Goal: Navigation & Orientation: Understand site structure

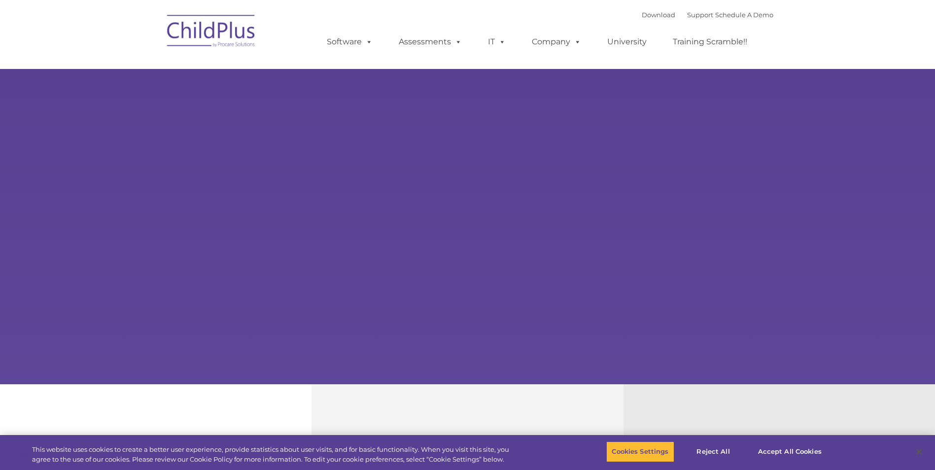
select select "MEDIUM"
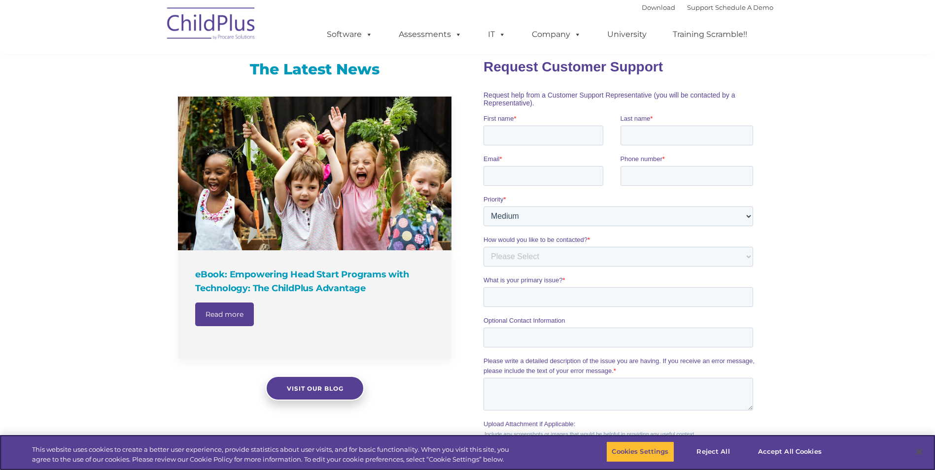
scroll to position [593, 0]
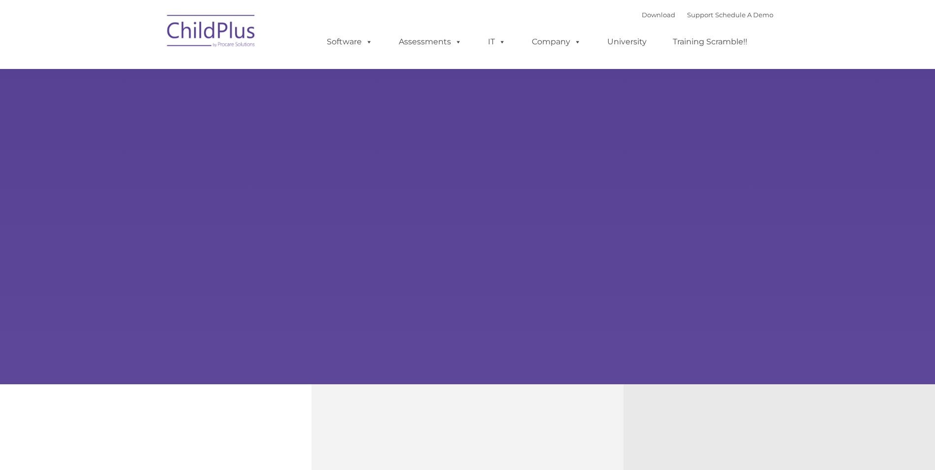
type input ""
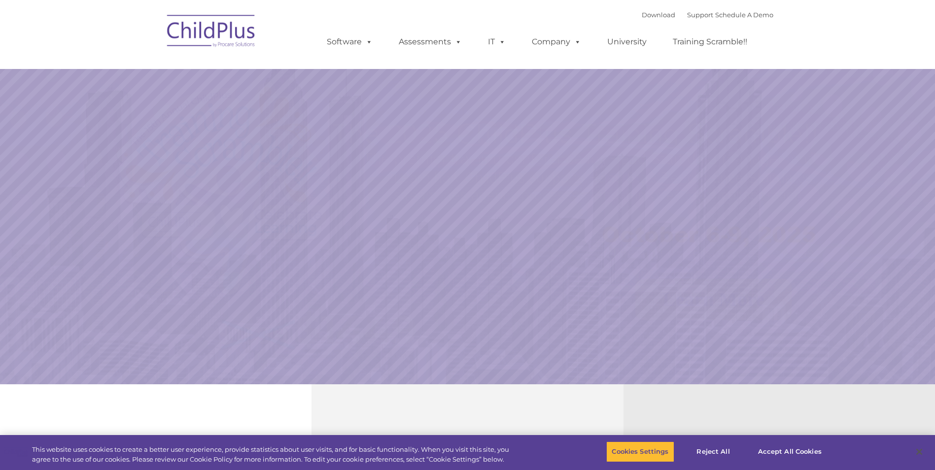
select select "MEDIUM"
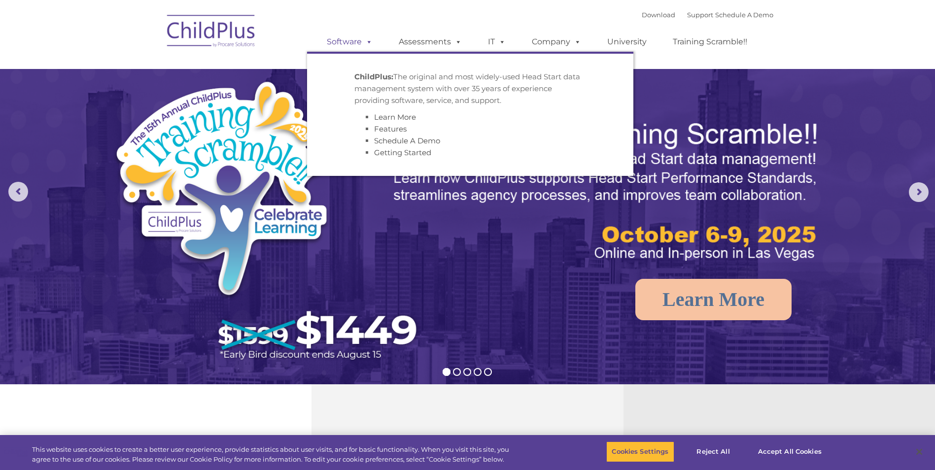
click at [353, 50] on link "Software" at bounding box center [350, 42] width 66 height 20
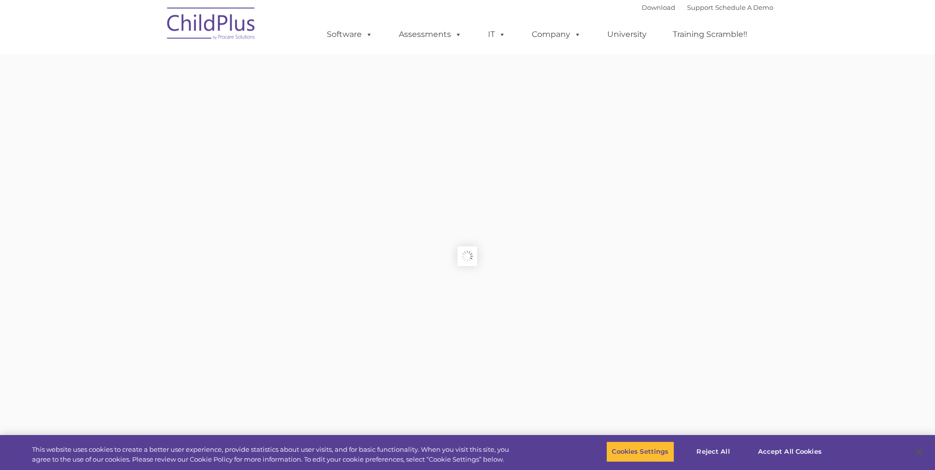
type input ""
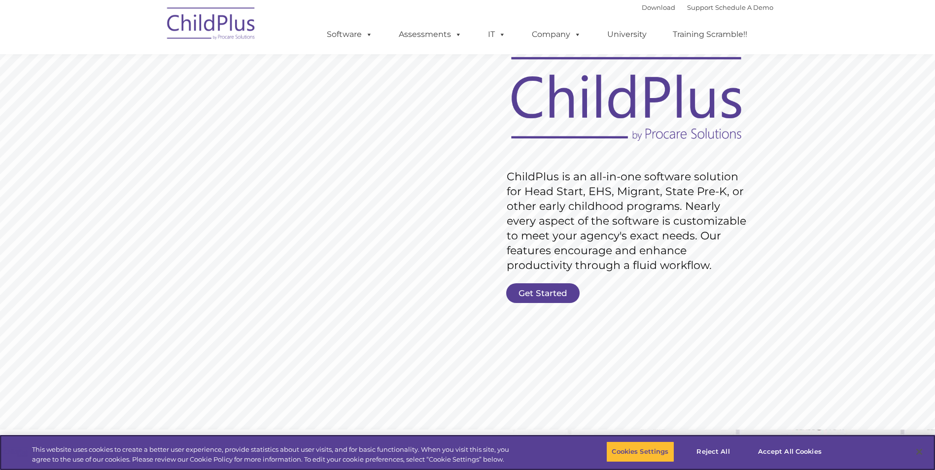
scroll to position [49, 0]
click at [547, 294] on link "Get Started" at bounding box center [542, 293] width 73 height 20
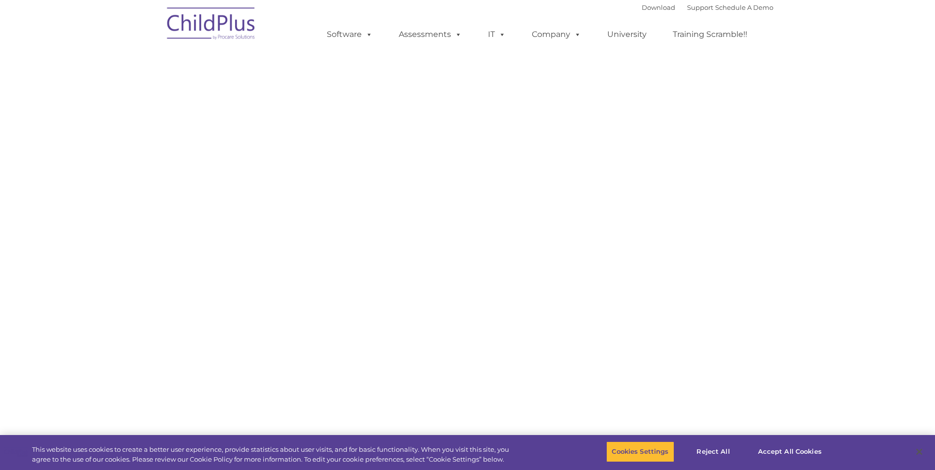
select select "MEDIUM"
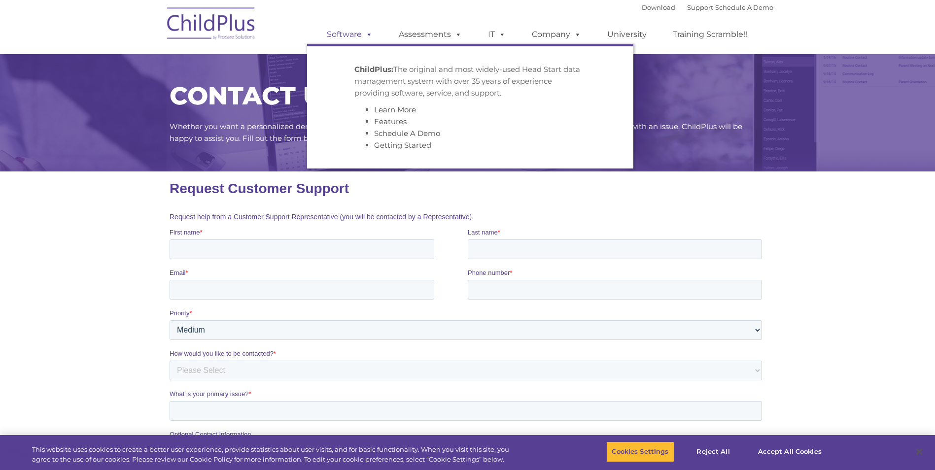
click at [360, 38] on link "Software" at bounding box center [350, 35] width 66 height 20
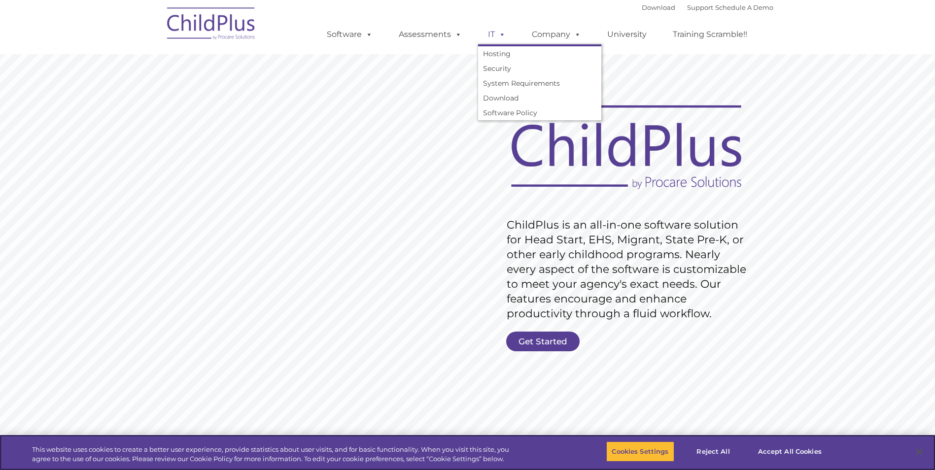
click at [489, 36] on link "IT" at bounding box center [496, 35] width 37 height 20
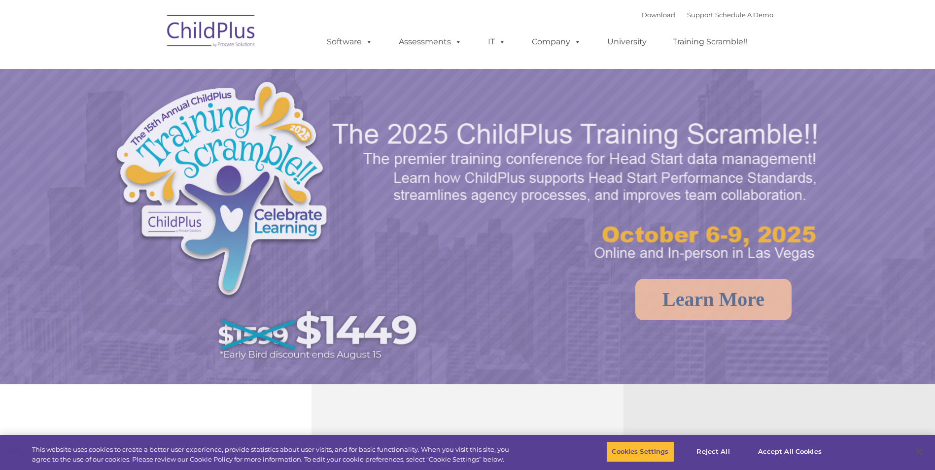
select select "MEDIUM"
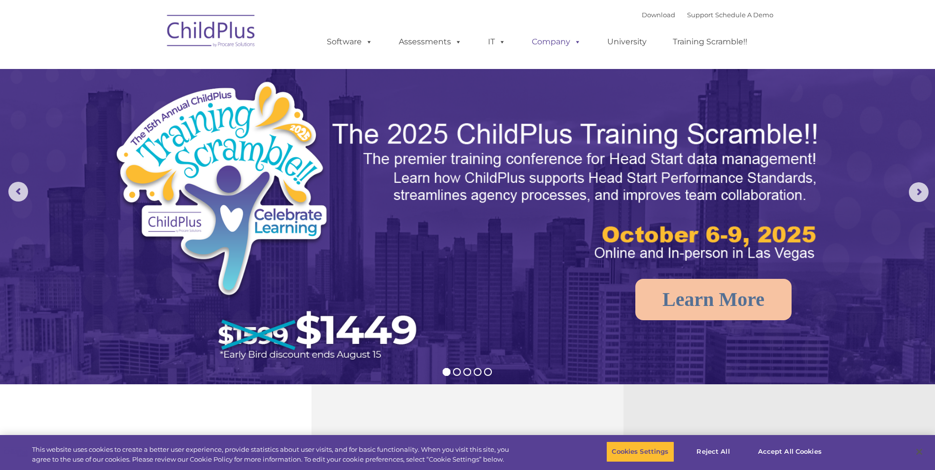
click at [568, 37] on link "Company" at bounding box center [556, 42] width 69 height 20
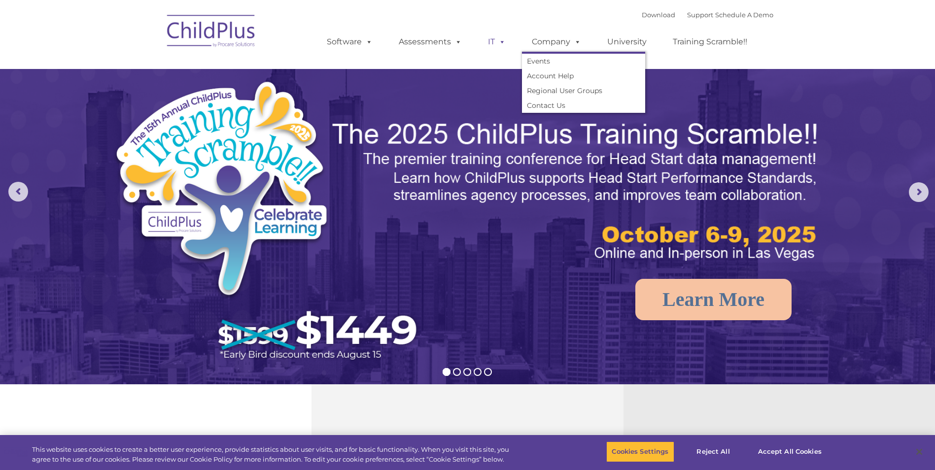
click at [494, 45] on link "IT" at bounding box center [496, 42] width 37 height 20
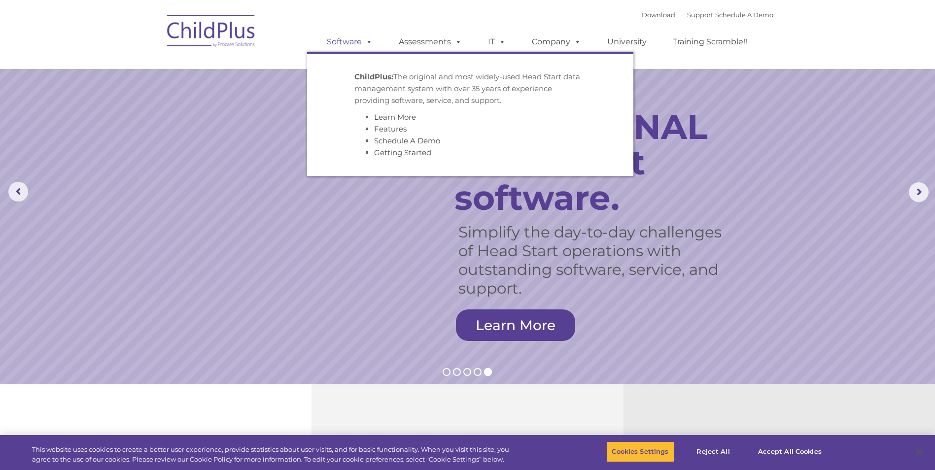
click at [354, 40] on link "Software" at bounding box center [350, 42] width 66 height 20
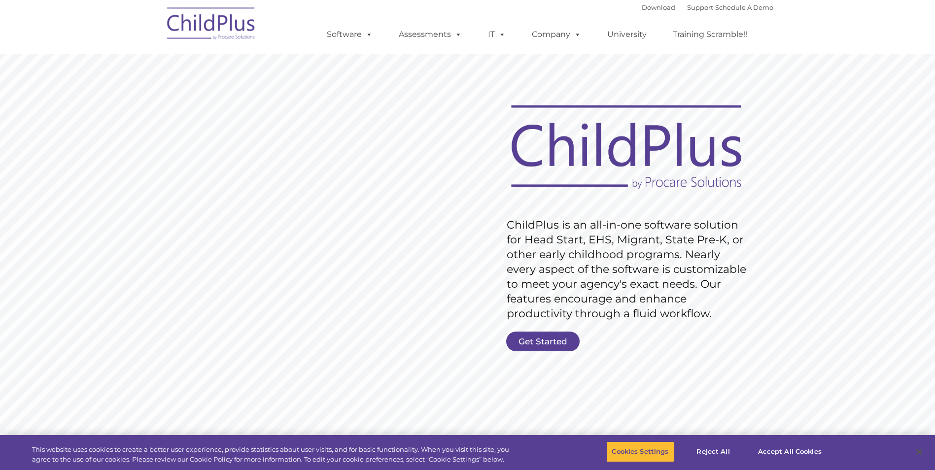
click at [240, 24] on img at bounding box center [211, 24] width 99 height 49
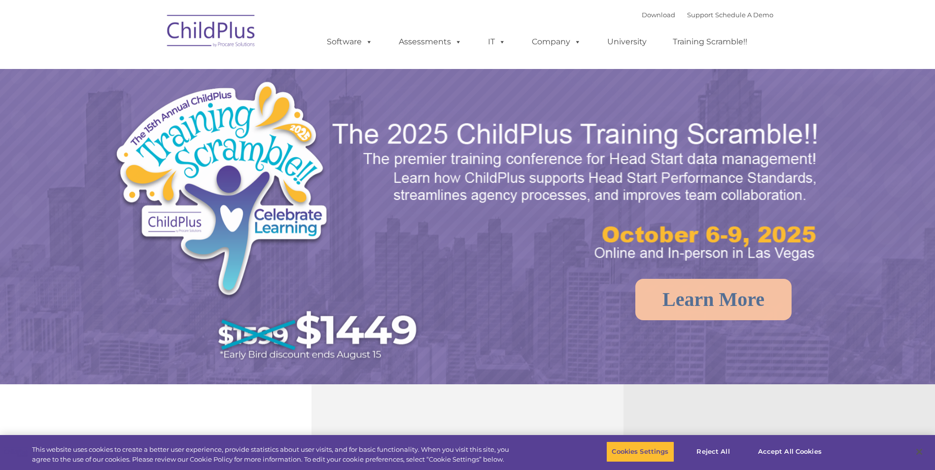
select select "MEDIUM"
